Goal: Task Accomplishment & Management: Use online tool/utility

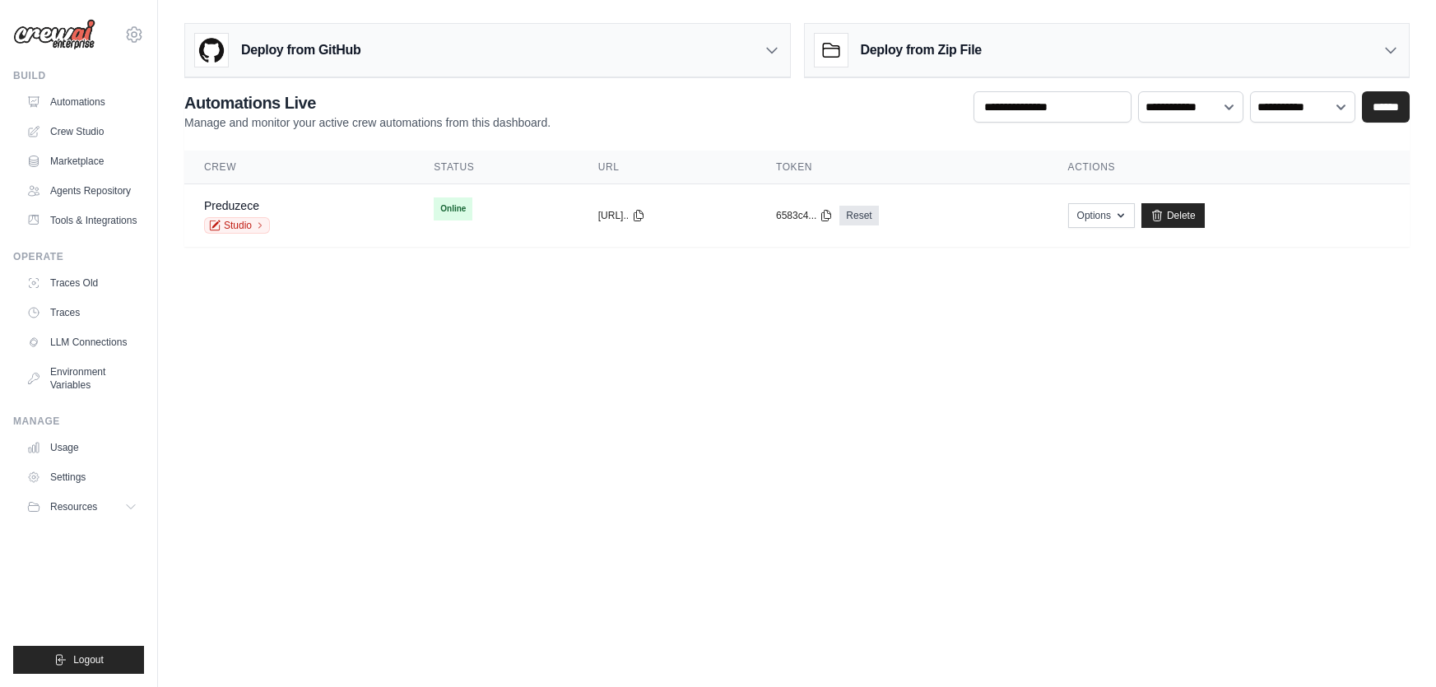
click at [417, 27] on div "Deploy from GitHub" at bounding box center [487, 50] width 605 height 53
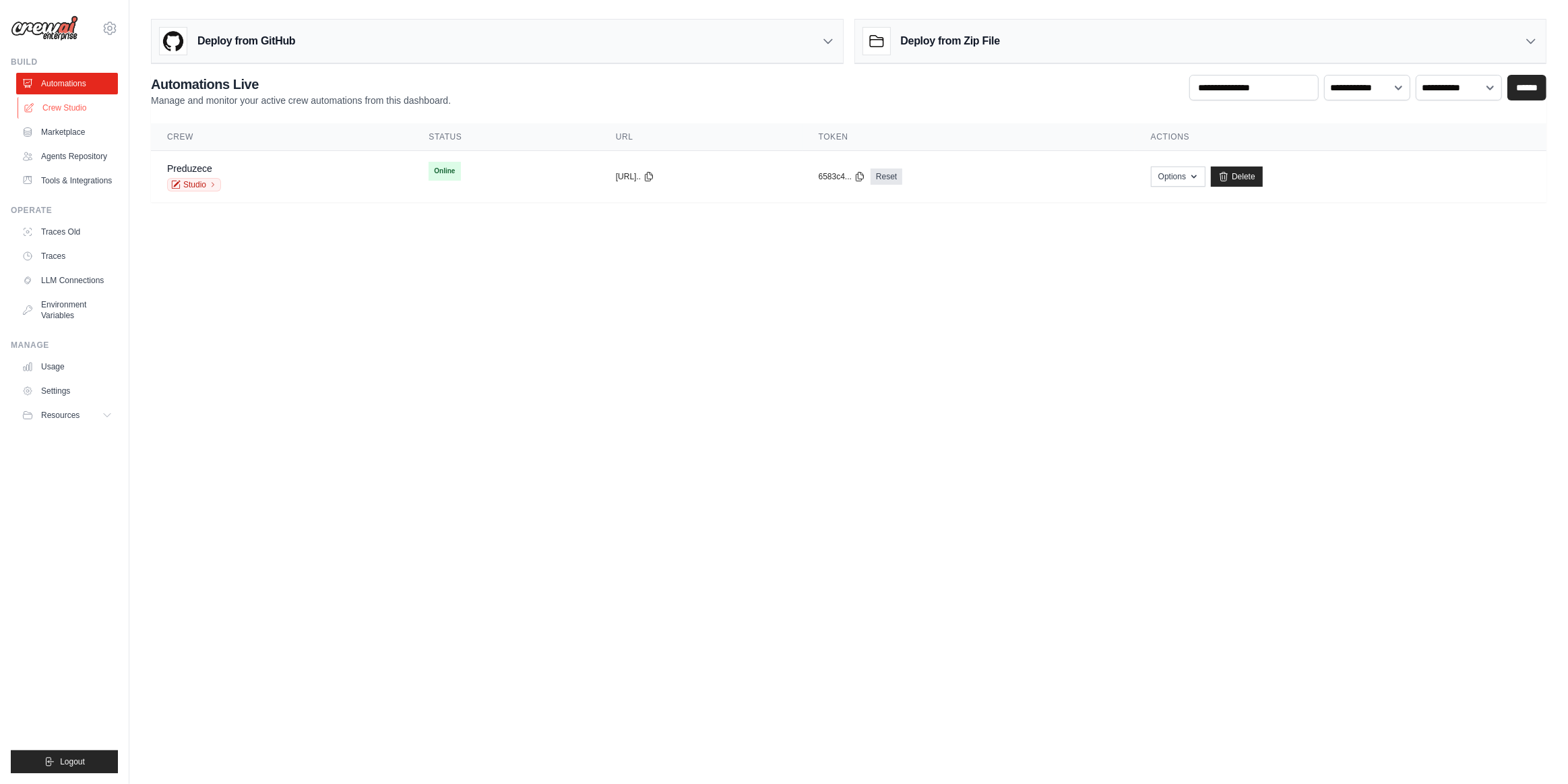
click at [82, 111] on link "Crew Studio" at bounding box center [68, 108] width 102 height 21
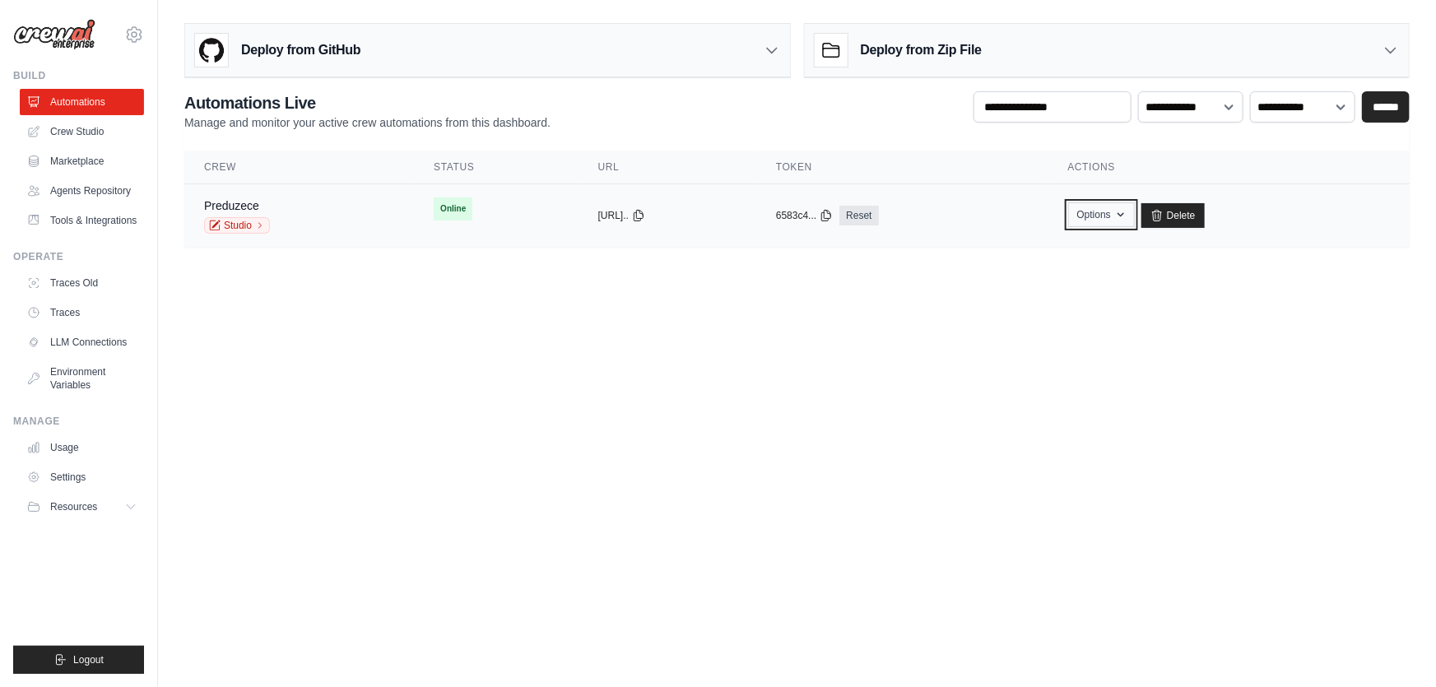
click at [1128, 216] on icon "button" at bounding box center [1120, 214] width 13 height 13
click at [1135, 220] on button "Options" at bounding box center [1101, 214] width 67 height 25
click at [79, 129] on link "Crew Studio" at bounding box center [83, 132] width 124 height 26
click at [644, 51] on div "Deploy from GitHub" at bounding box center [487, 50] width 605 height 53
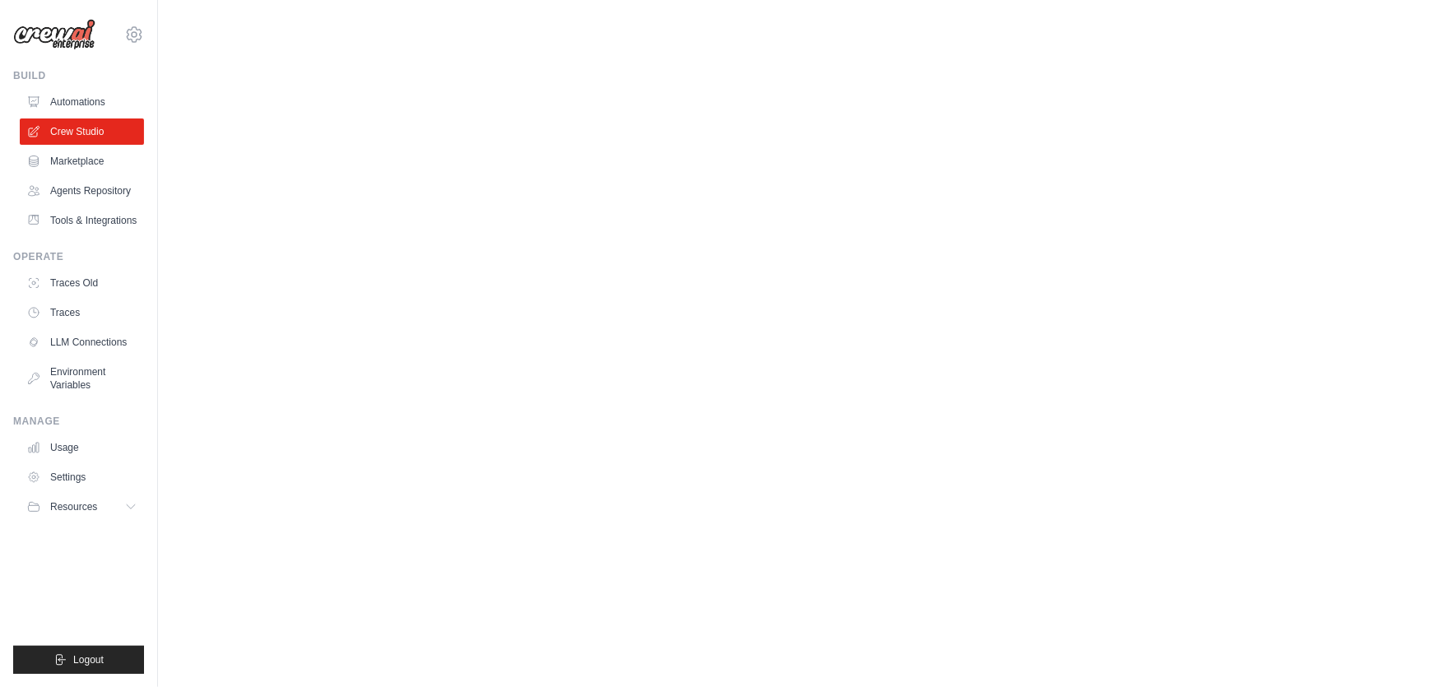
click at [535, 342] on body "[EMAIL_ADDRESS][DOMAIN_NAME] Settings Build Automations" at bounding box center [718, 343] width 1436 height 687
drag, startPoint x: 535, startPoint y: 342, endPoint x: 248, endPoint y: 306, distance: 289.4
click at [535, 341] on body "[EMAIL_ADDRESS][DOMAIN_NAME] Settings Build Automations" at bounding box center [718, 343] width 1436 height 687
click at [104, 188] on link "Agents Repository" at bounding box center [83, 191] width 124 height 26
click at [116, 218] on link "Tools & Integrations" at bounding box center [83, 220] width 124 height 26
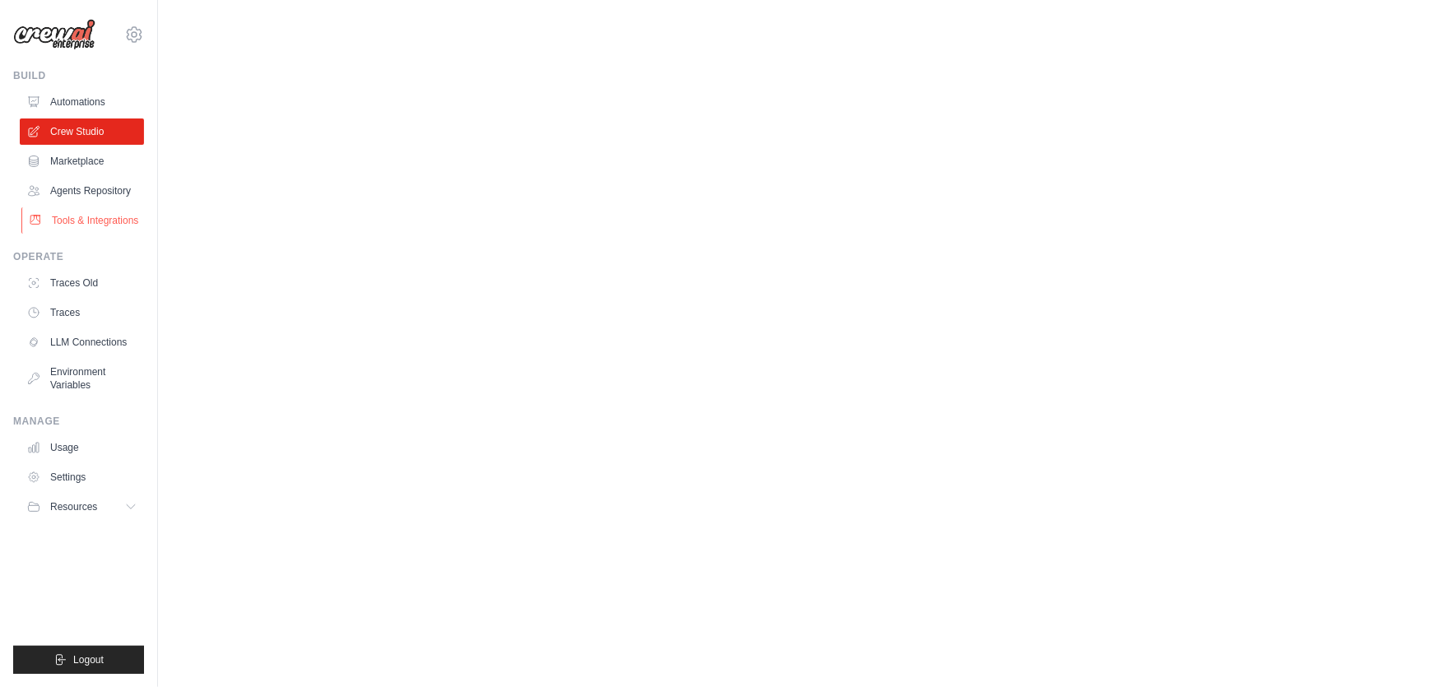
click at [116, 218] on link "Tools & Integrations" at bounding box center [83, 220] width 124 height 26
drag, startPoint x: 116, startPoint y: 218, endPoint x: 108, endPoint y: 205, distance: 15.5
click at [112, 214] on link "Tools & Integrations" at bounding box center [82, 220] width 124 height 26
